Goal: Information Seeking & Learning: Learn about a topic

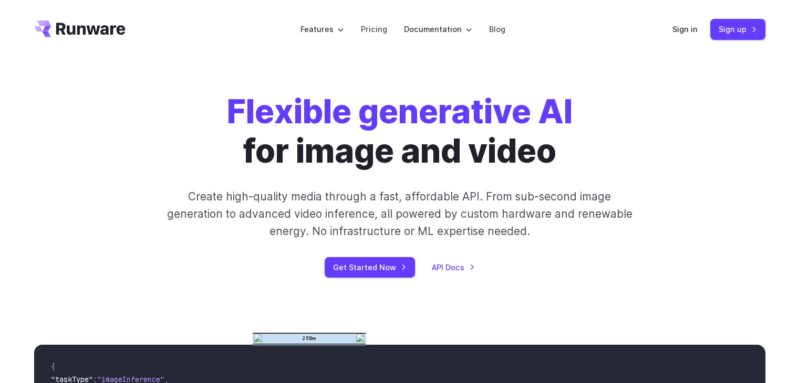
click at [65, 34] on icon "Go to /" at bounding box center [90, 29] width 69 height 12
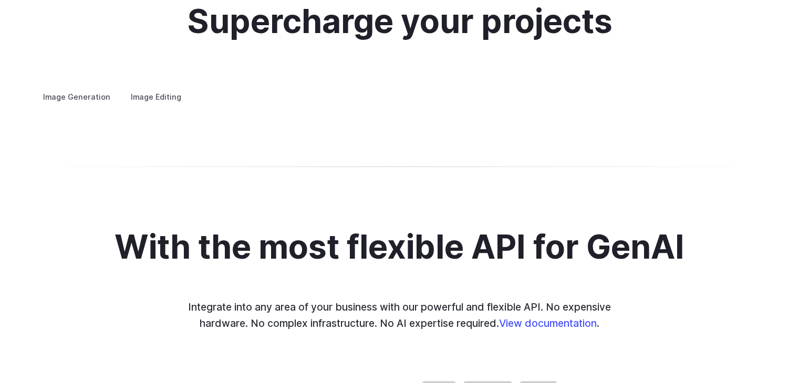
scroll to position [1967, 0]
drag, startPoint x: 704, startPoint y: 207, endPoint x: 551, endPoint y: 238, distance: 156.0
click at [0, 0] on img at bounding box center [0, 0] width 0 height 0
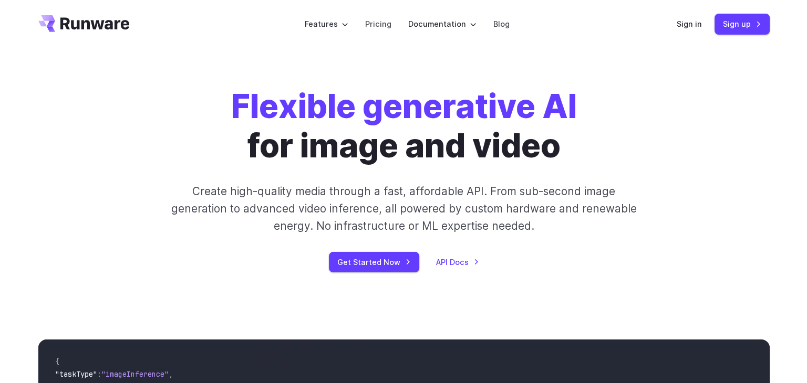
scroll to position [0, 0]
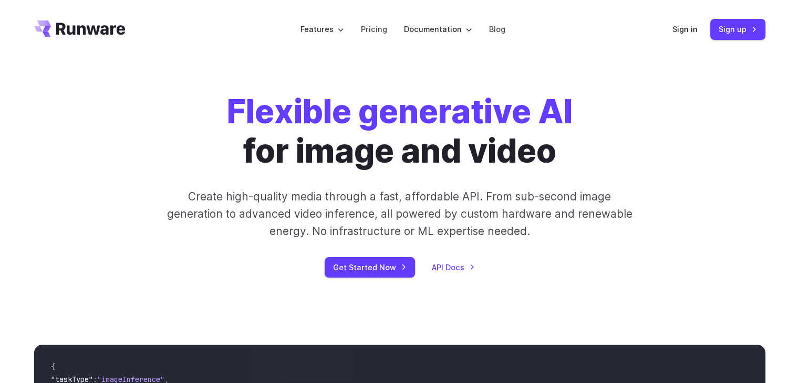
drag, startPoint x: 608, startPoint y: 170, endPoint x: 681, endPoint y: 92, distance: 106.6
click at [681, 92] on div "Flexible generative AI for image and video Create high-quality media through a …" at bounding box center [399, 185] width 799 height 253
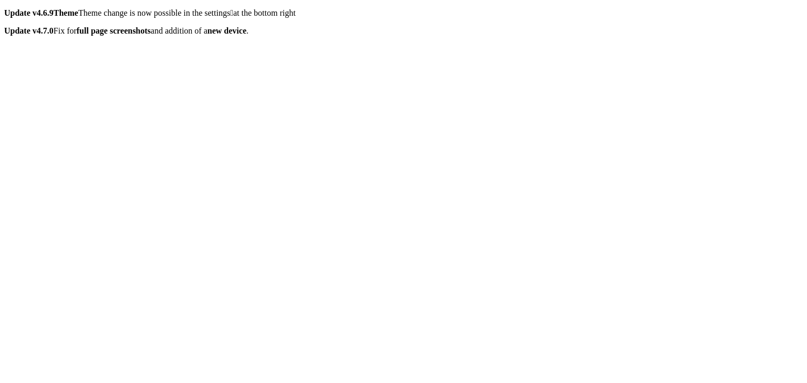
click at [798, 383] on div at bounding box center [403, 387] width 798 height 0
